Goal: Information Seeking & Learning: Learn about a topic

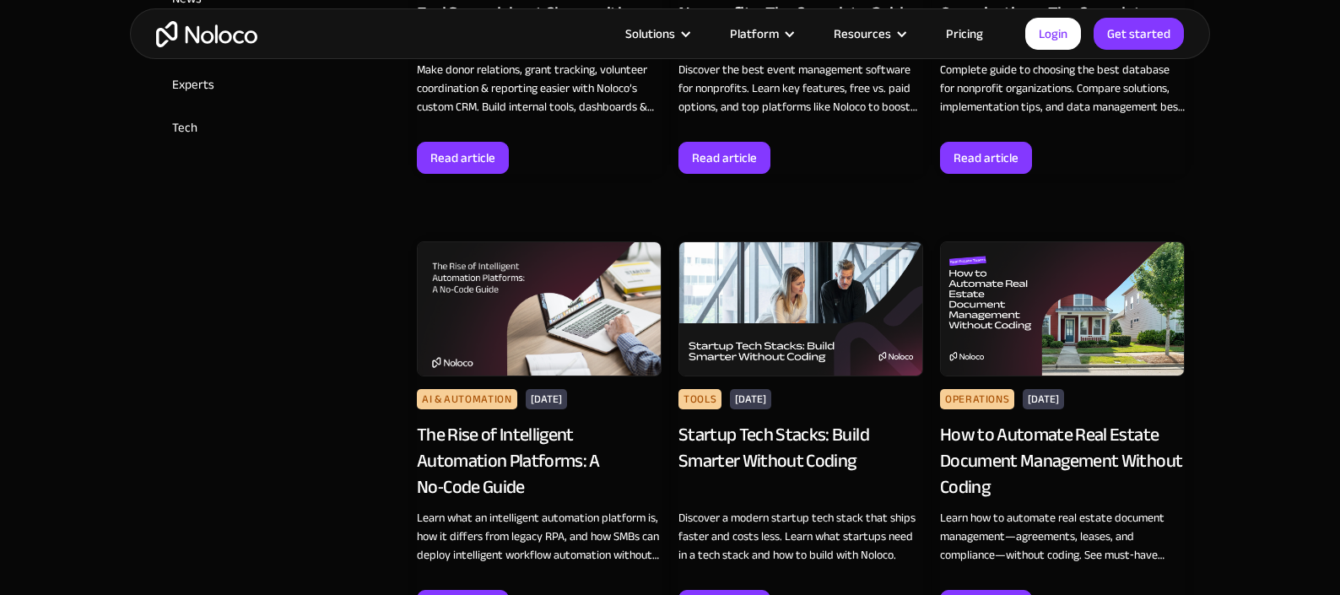
scroll to position [693, 0]
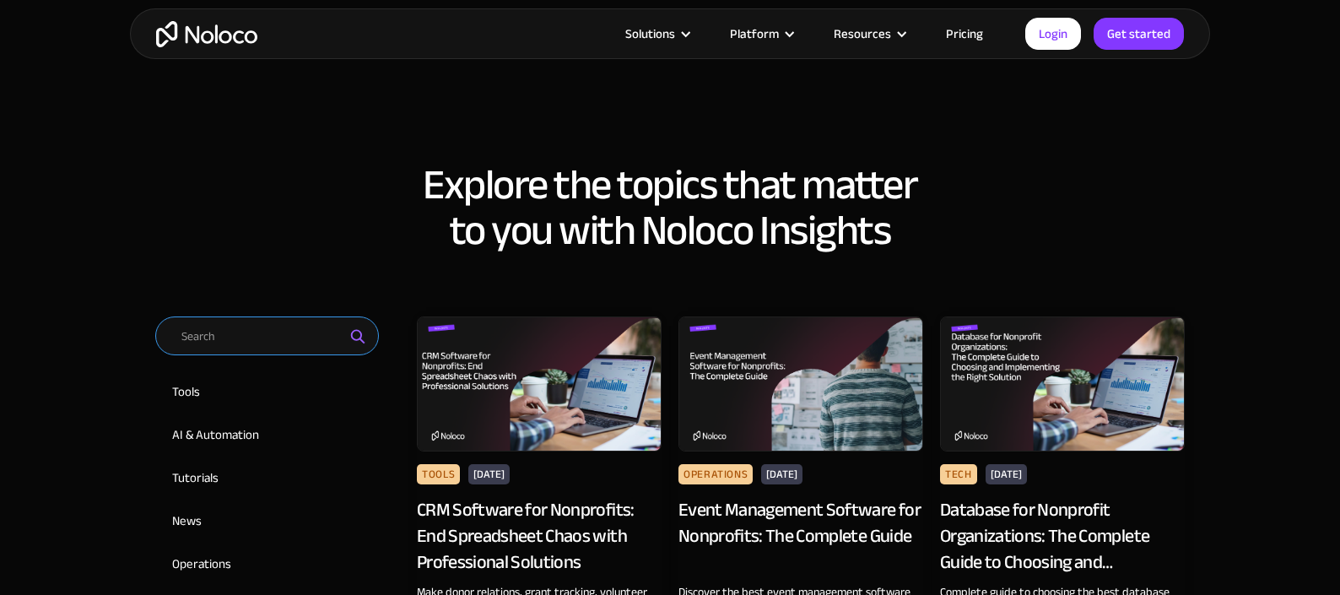
click at [218, 338] on input "Email Form 2" at bounding box center [267, 336] width 224 height 39
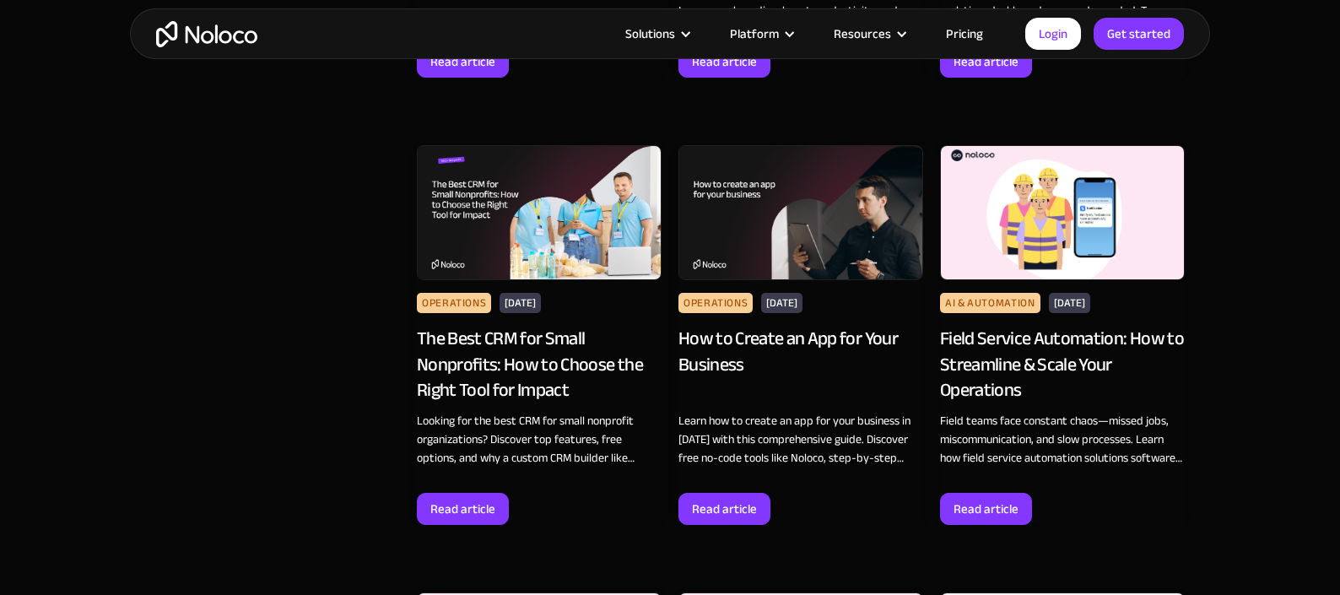
scroll to position [1763, 0]
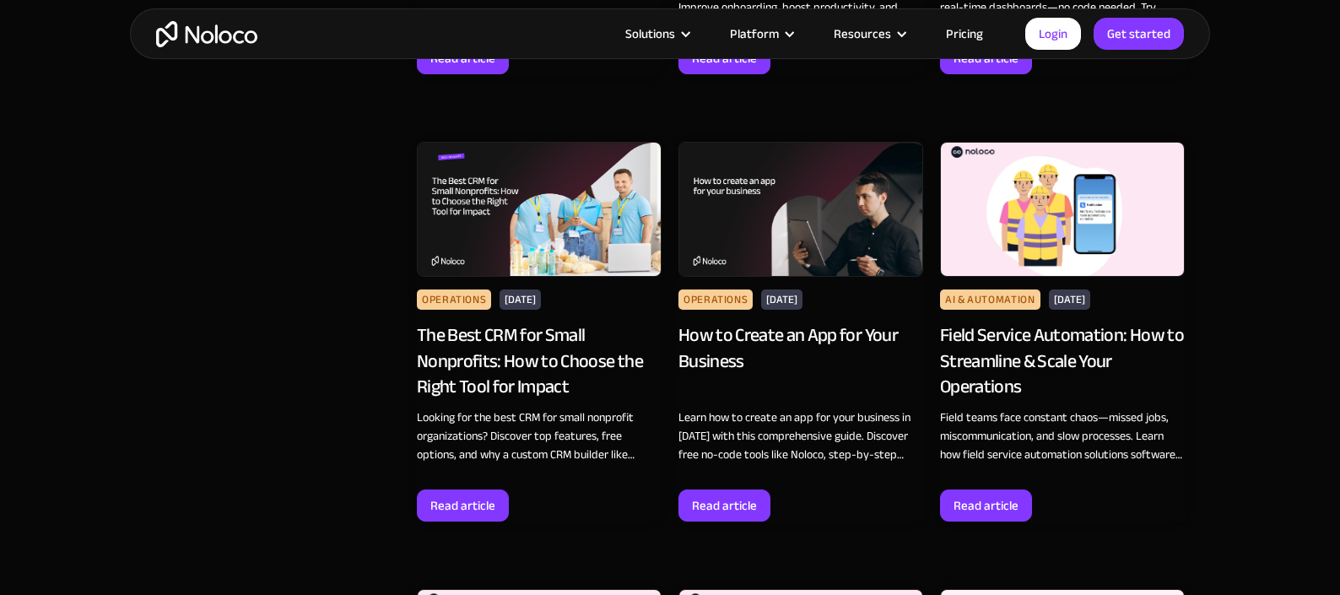
type input "how to"
click at [781, 225] on img at bounding box center [801, 209] width 245 height 135
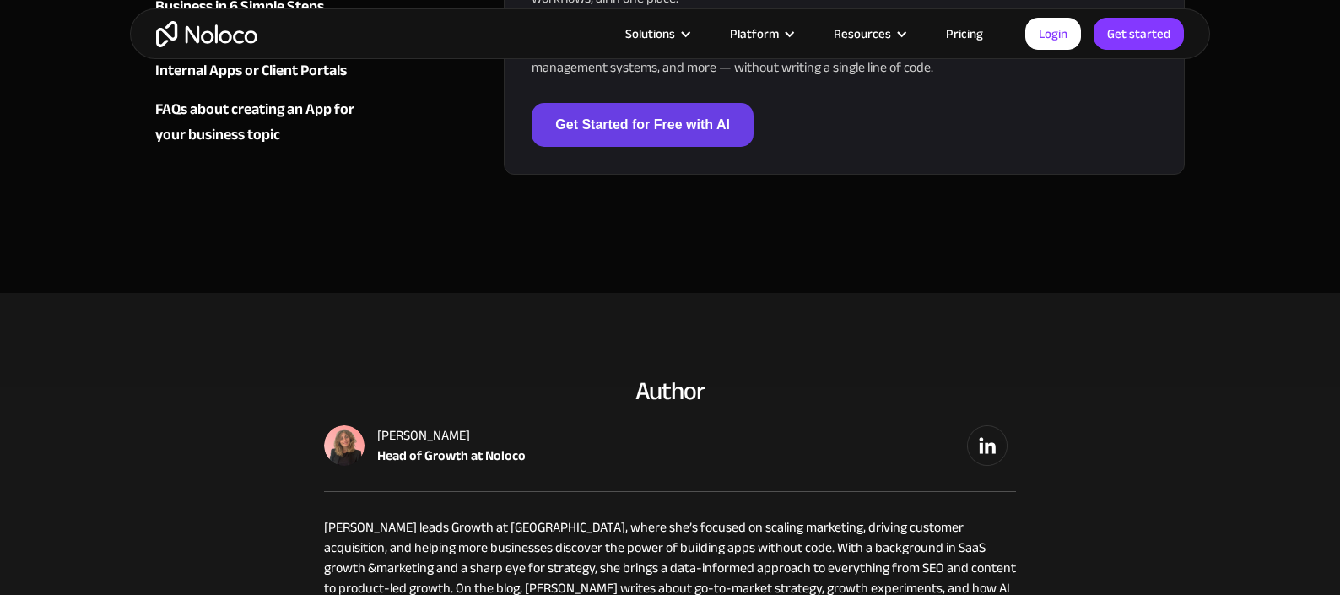
scroll to position [7328, 0]
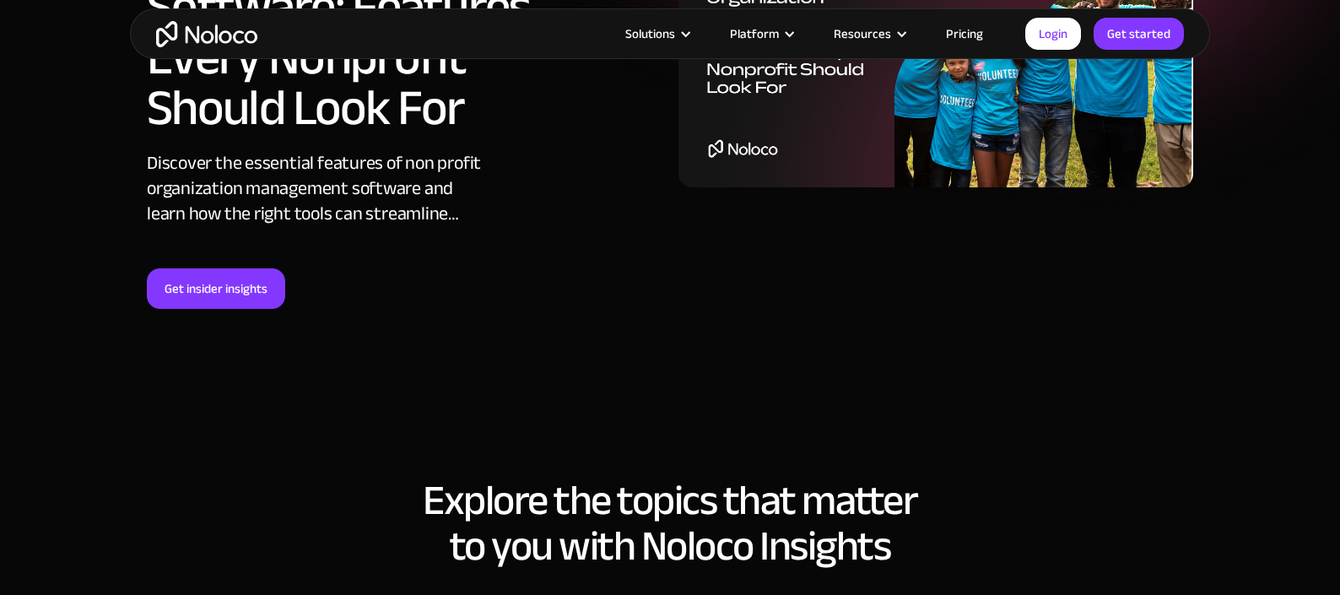
scroll to position [704, 0]
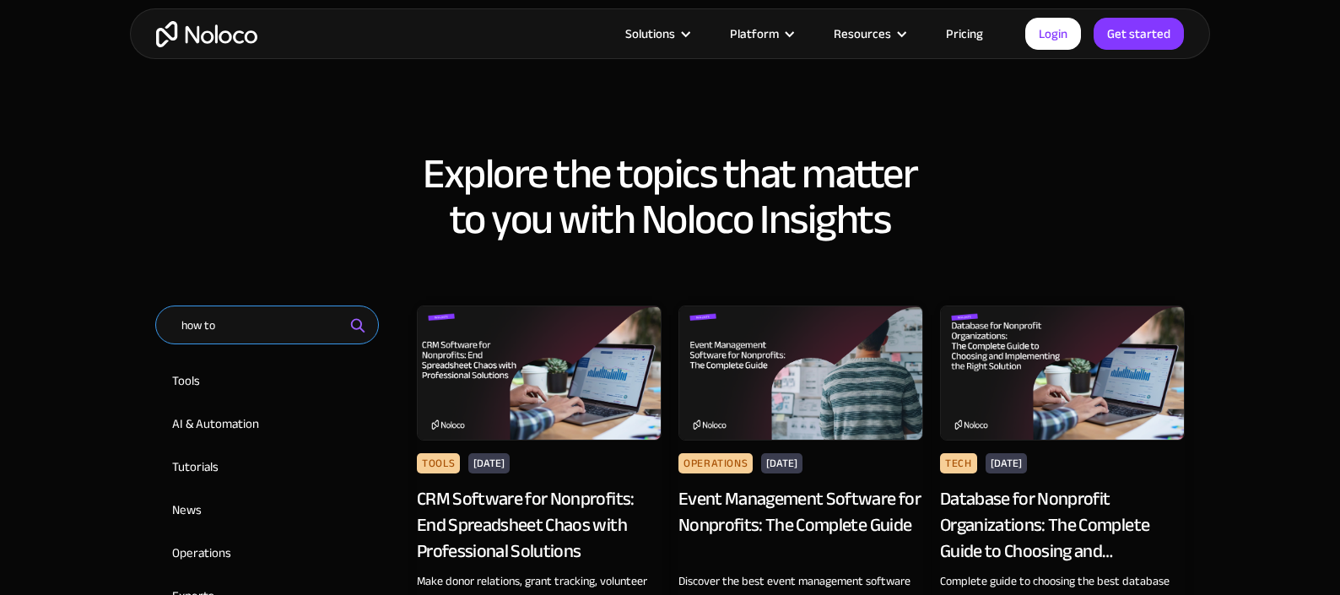
click at [227, 325] on input "how to" at bounding box center [267, 325] width 224 height 39
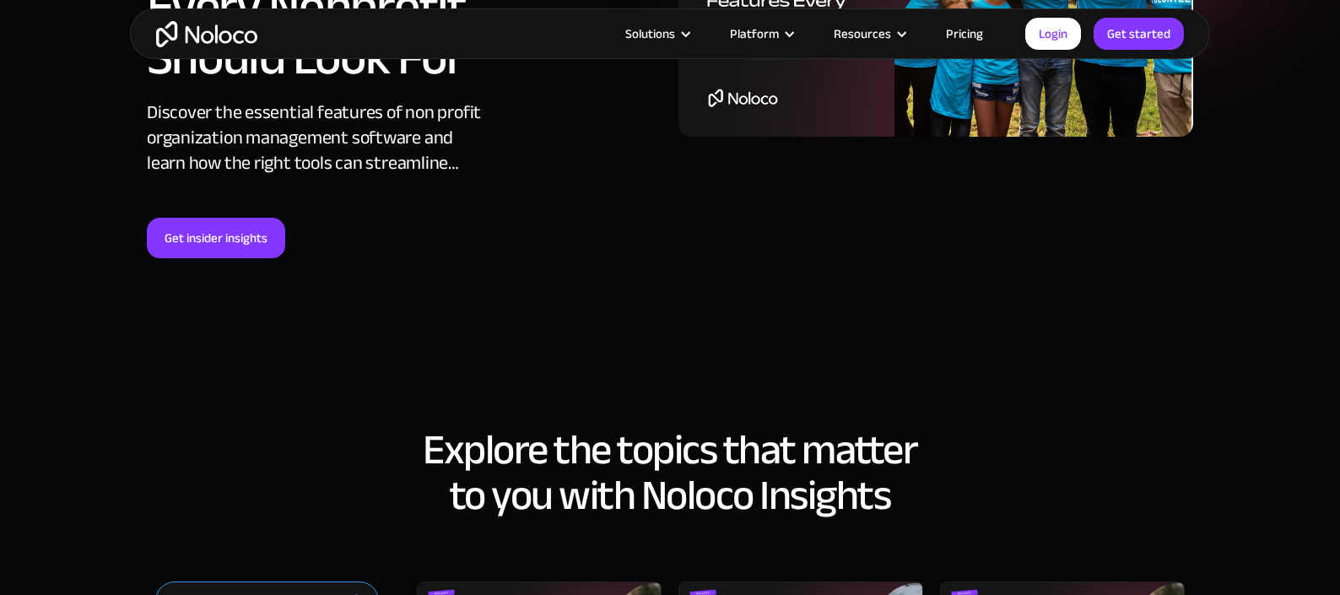
scroll to position [533, 0]
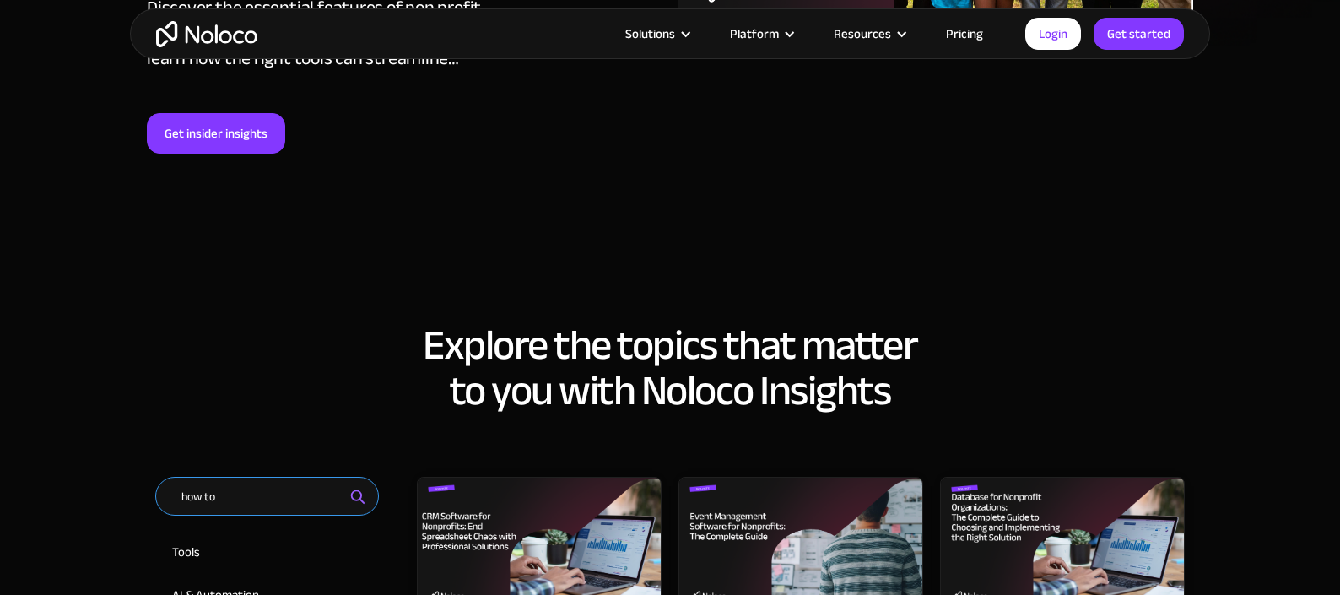
click at [289, 493] on input "how to" at bounding box center [267, 496] width 224 height 39
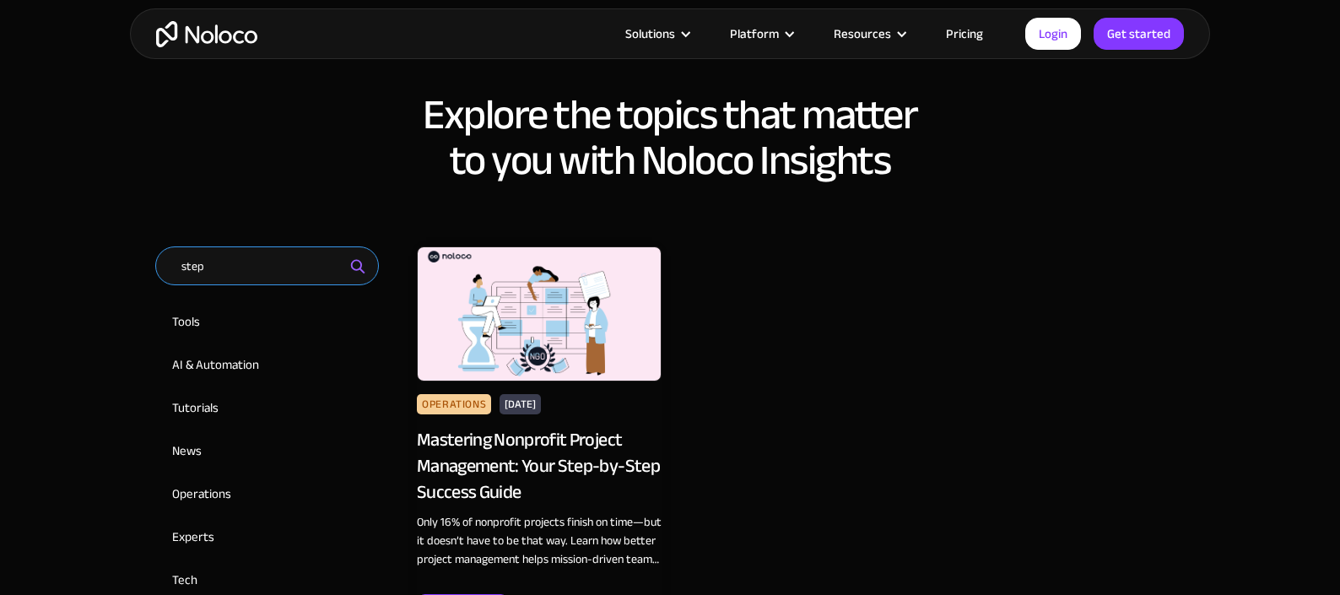
scroll to position [772, 0]
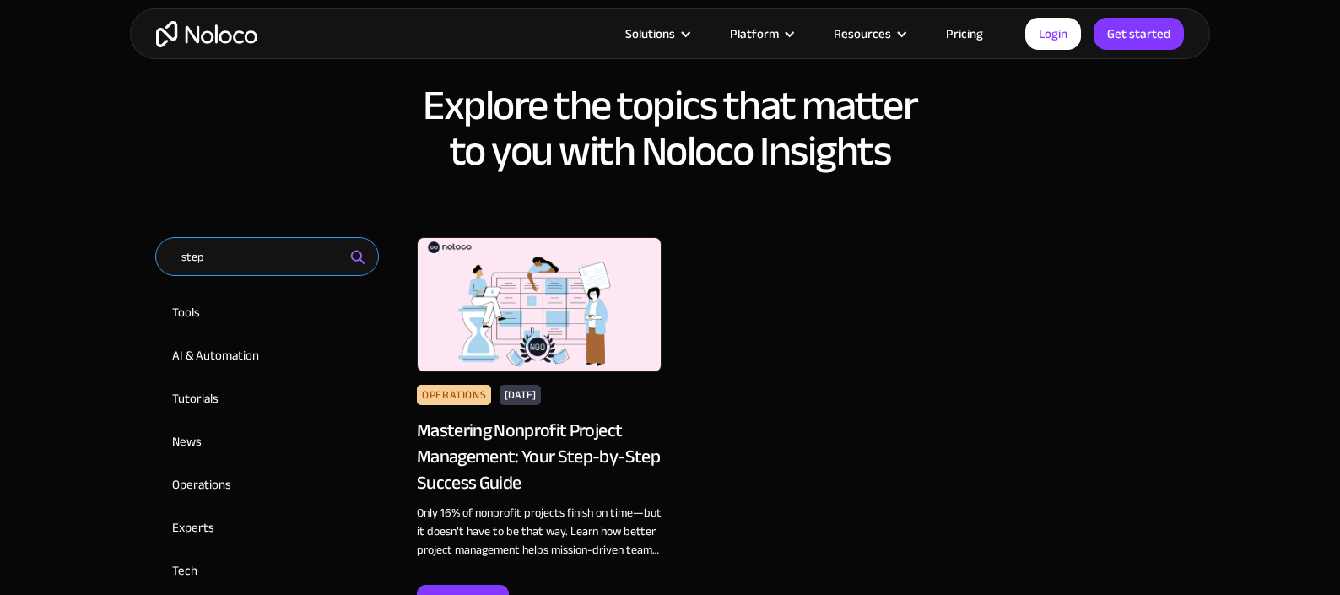
click at [230, 266] on input "step" at bounding box center [267, 256] width 224 height 39
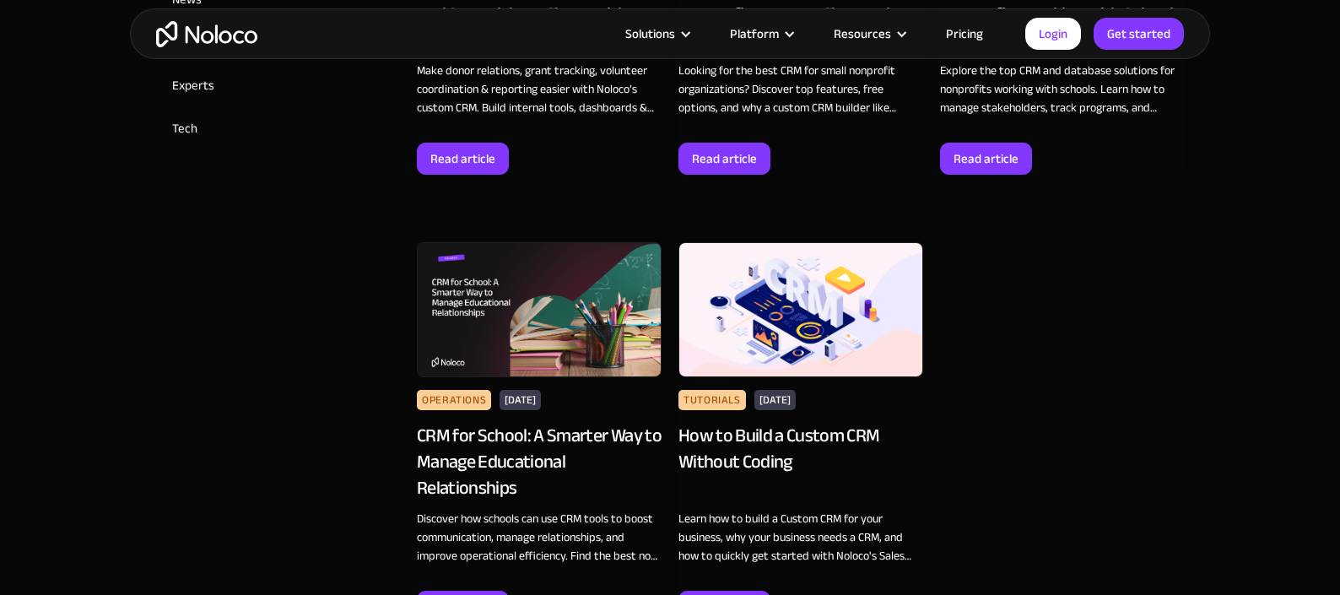
scroll to position [1228, 0]
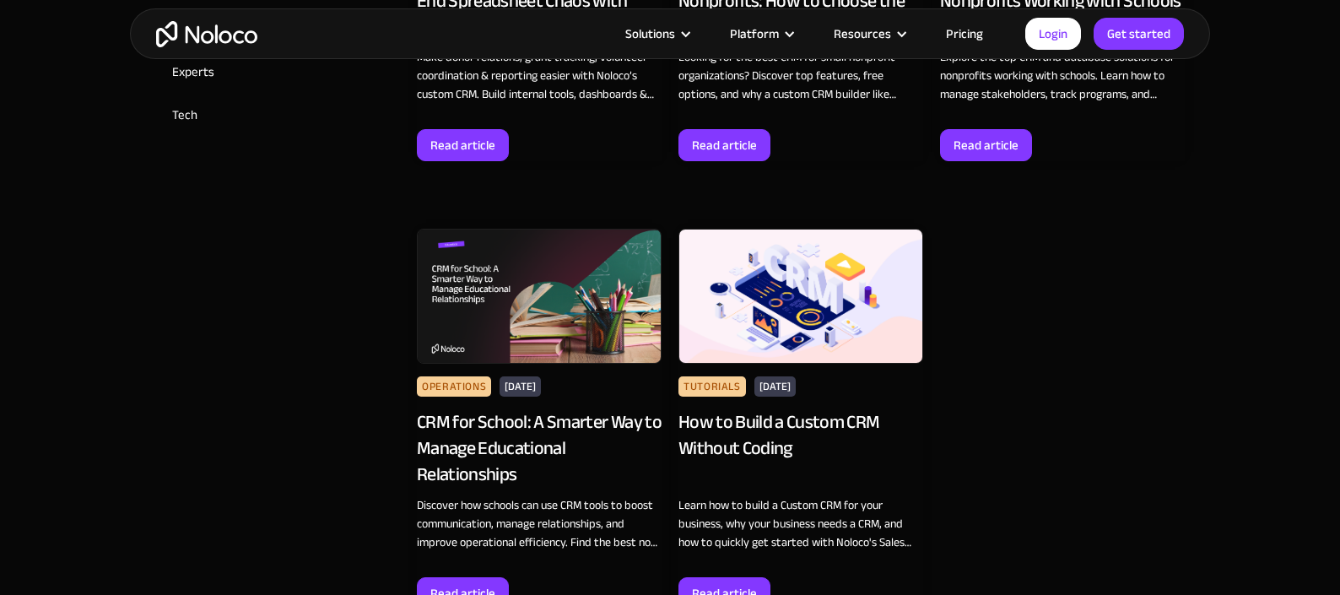
type input "CRM"
click at [829, 300] on img at bounding box center [801, 296] width 245 height 135
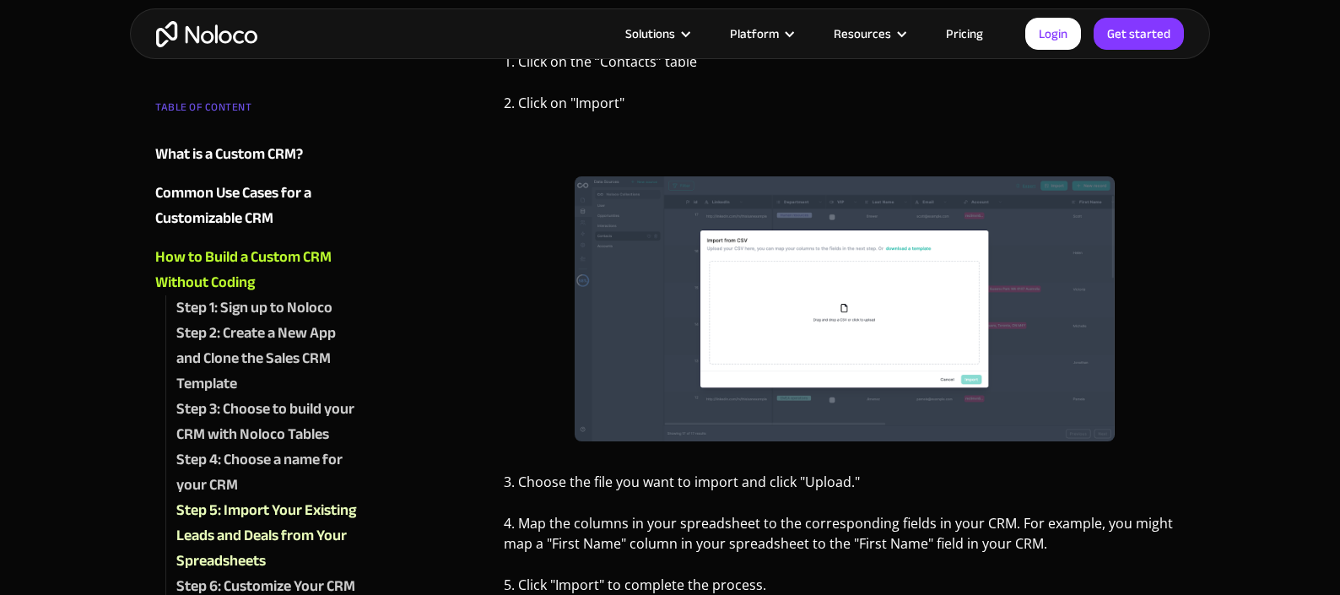
scroll to position [3869, 0]
